Goal: Task Accomplishment & Management: Manage account settings

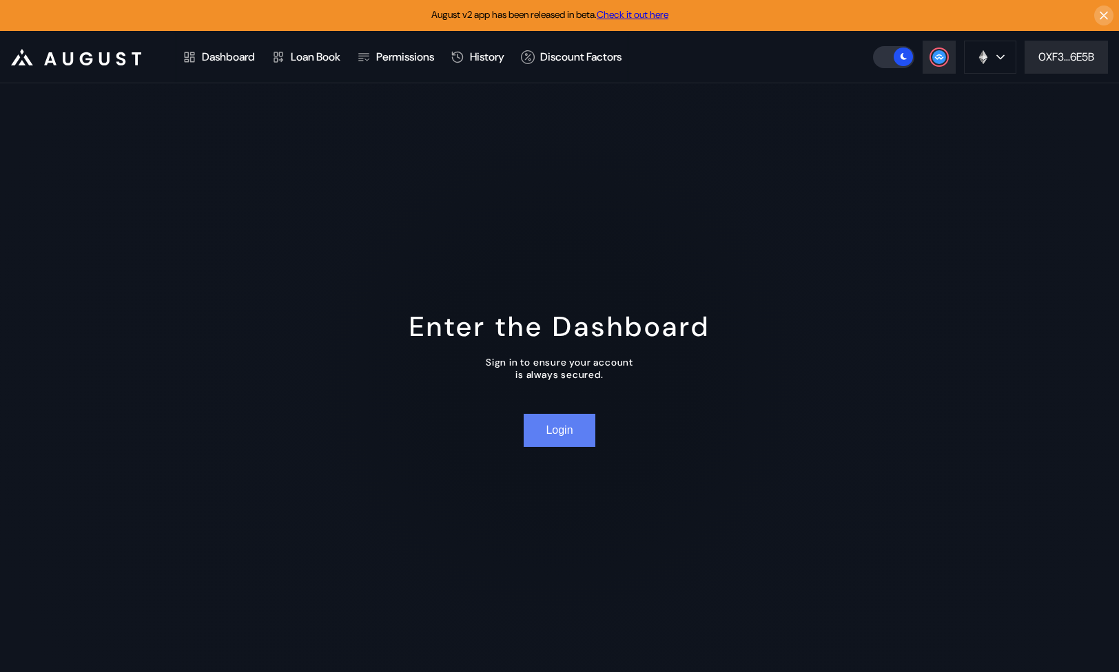
click at [553, 431] on button "Login" at bounding box center [559, 430] width 71 height 33
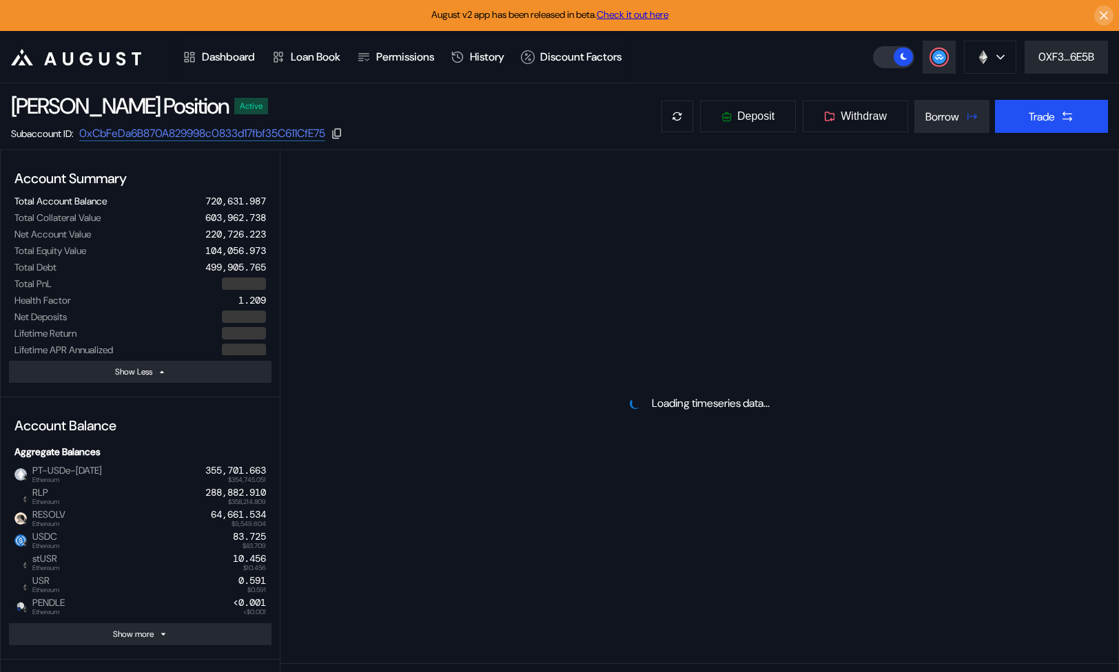
select select "*"
